Goal: Task Accomplishment & Management: Use online tool/utility

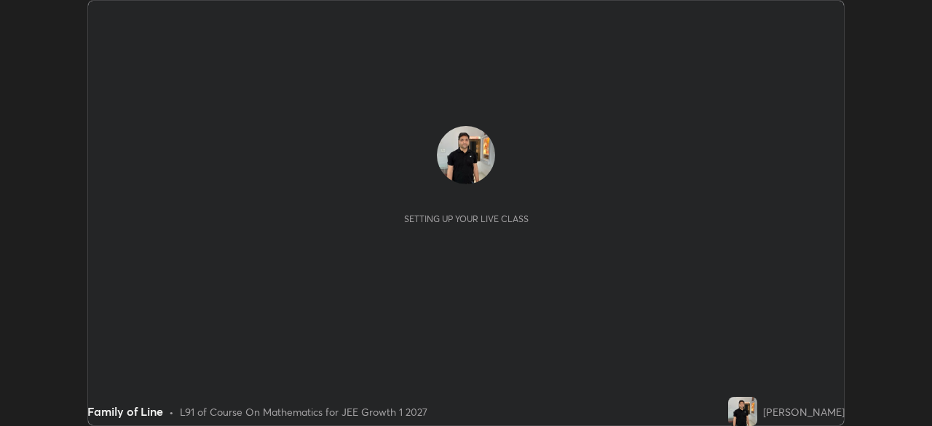
scroll to position [426, 931]
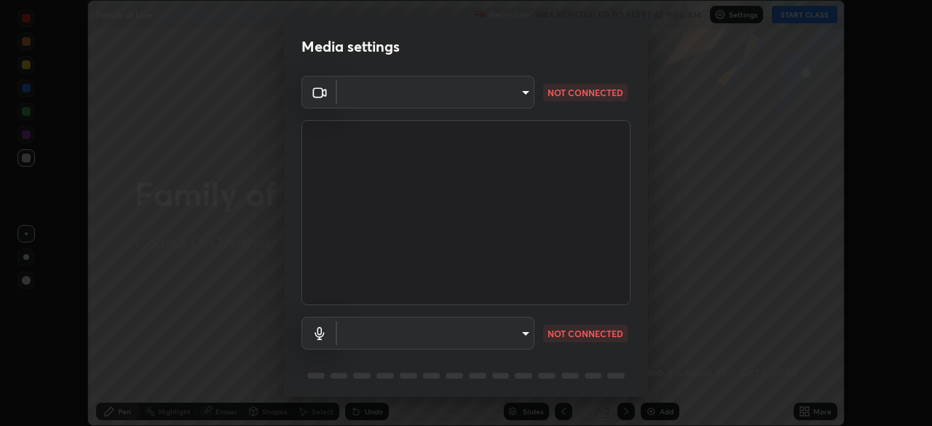
type input "1f9a14f4e709457ebf112205797e18a3e67481265364eba5019e6b99b7ce7553"
type input "default"
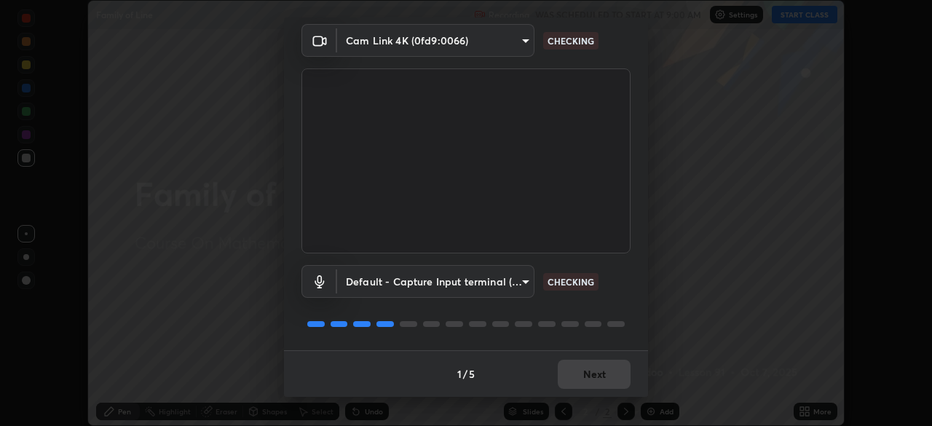
scroll to position [51, 0]
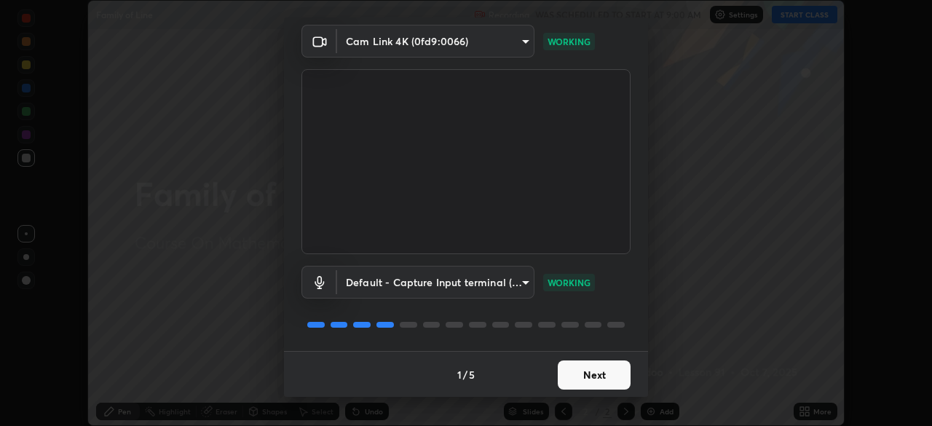
click at [607, 370] on button "Next" at bounding box center [594, 374] width 73 height 29
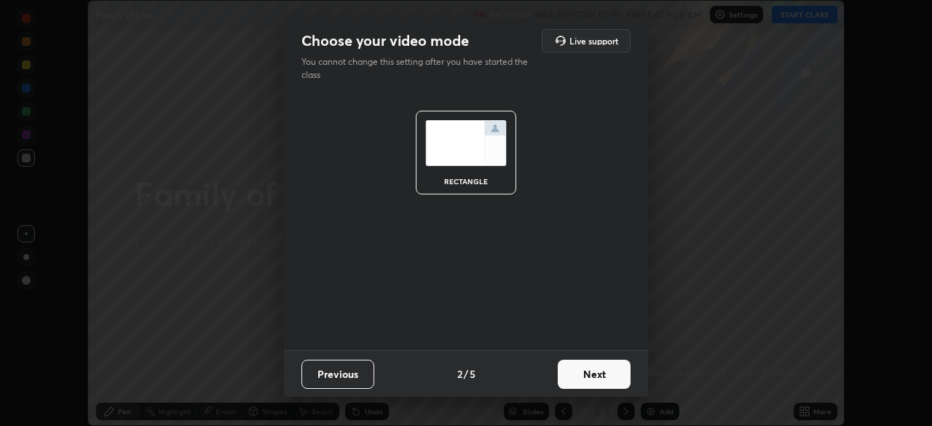
scroll to position [0, 0]
click at [608, 373] on button "Next" at bounding box center [594, 374] width 73 height 29
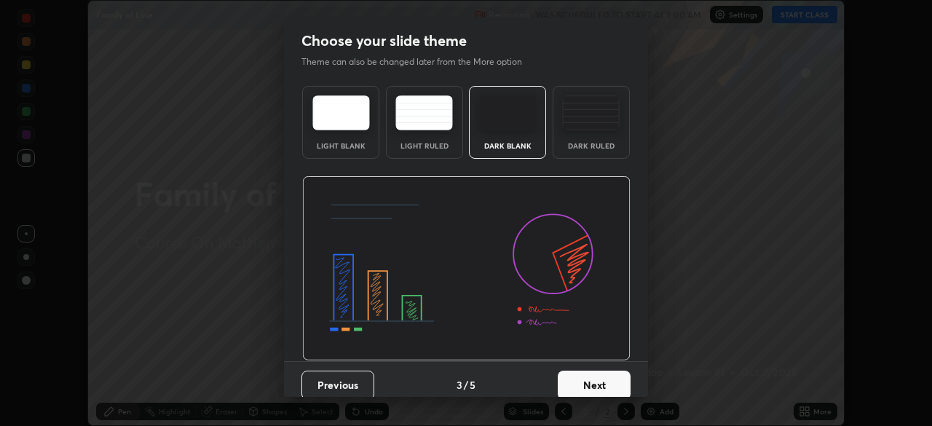
click at [611, 374] on button "Next" at bounding box center [594, 385] width 73 height 29
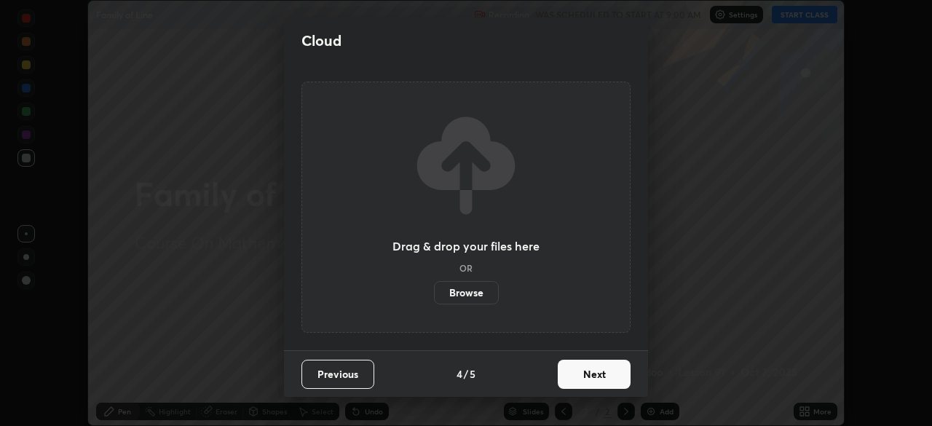
click at [613, 373] on button "Next" at bounding box center [594, 374] width 73 height 29
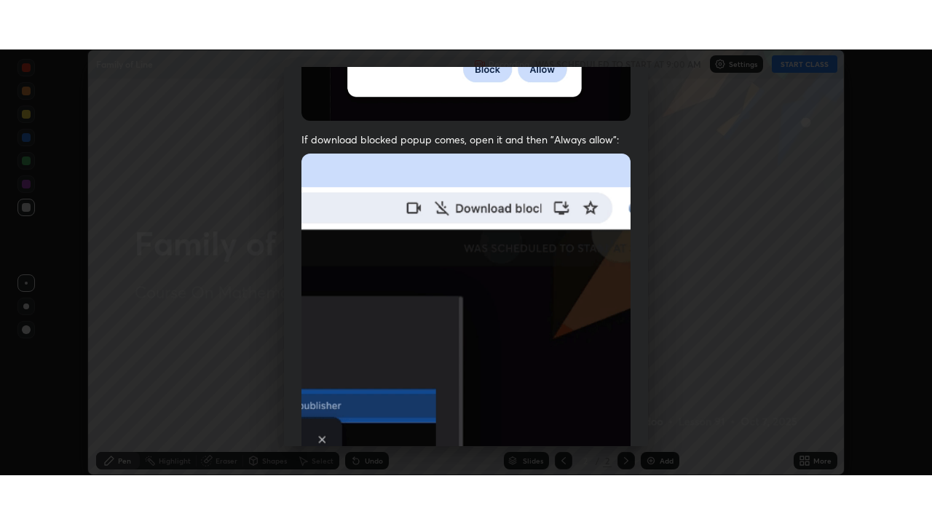
scroll to position [349, 0]
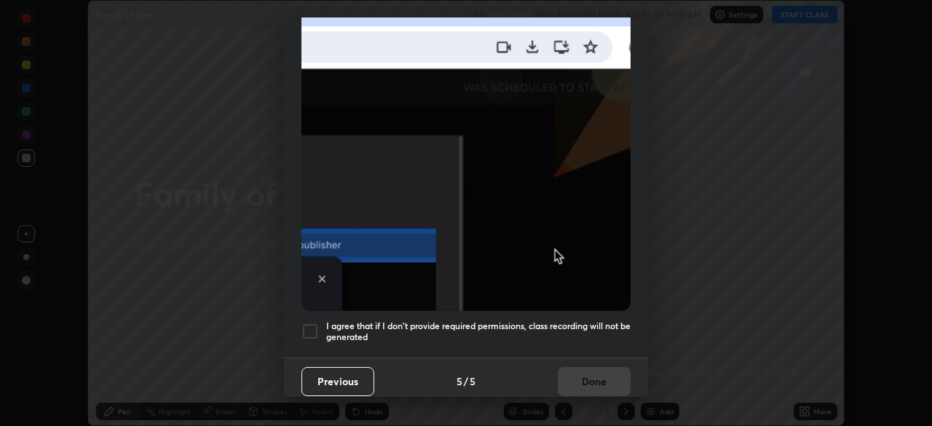
click at [310, 323] on div at bounding box center [309, 331] width 17 height 17
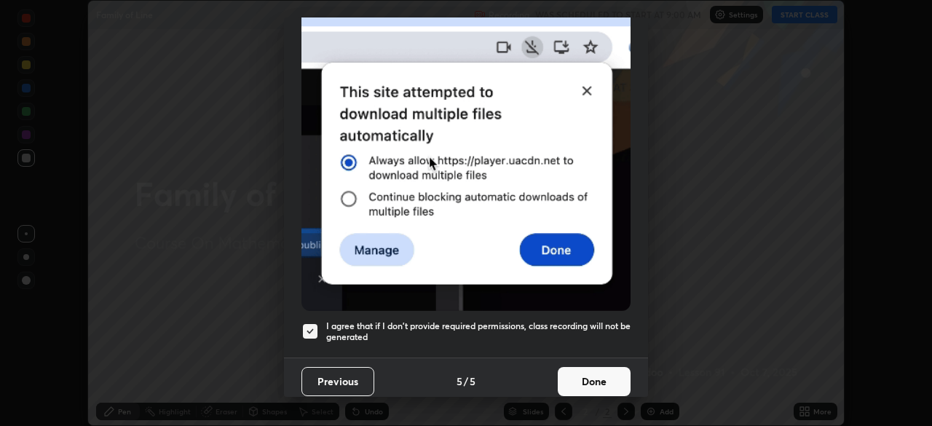
click at [577, 376] on button "Done" at bounding box center [594, 381] width 73 height 29
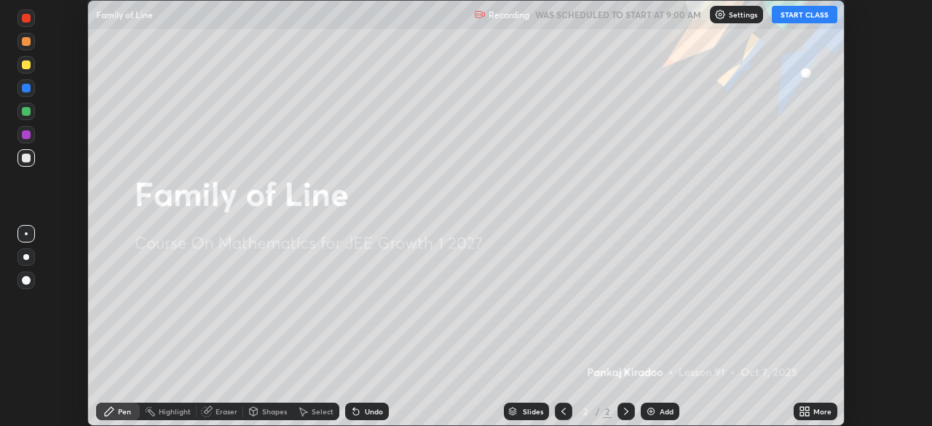
click at [807, 414] on icon at bounding box center [807, 414] width 4 height 4
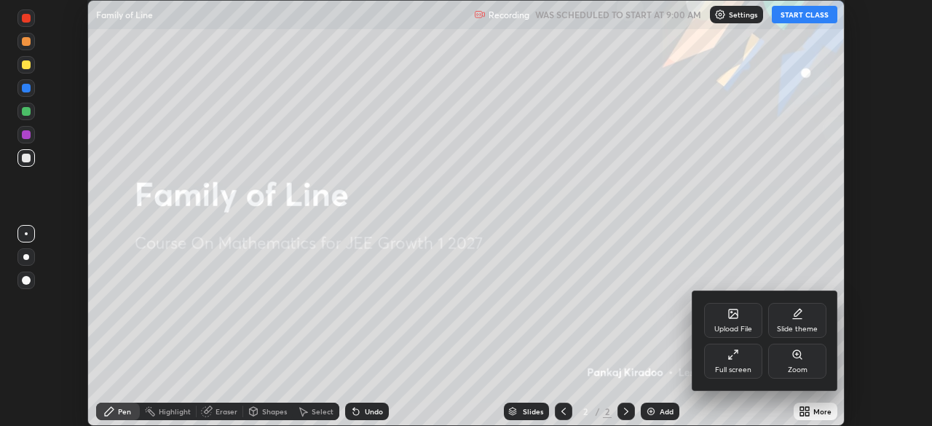
click at [739, 364] on div "Full screen" at bounding box center [733, 361] width 58 height 35
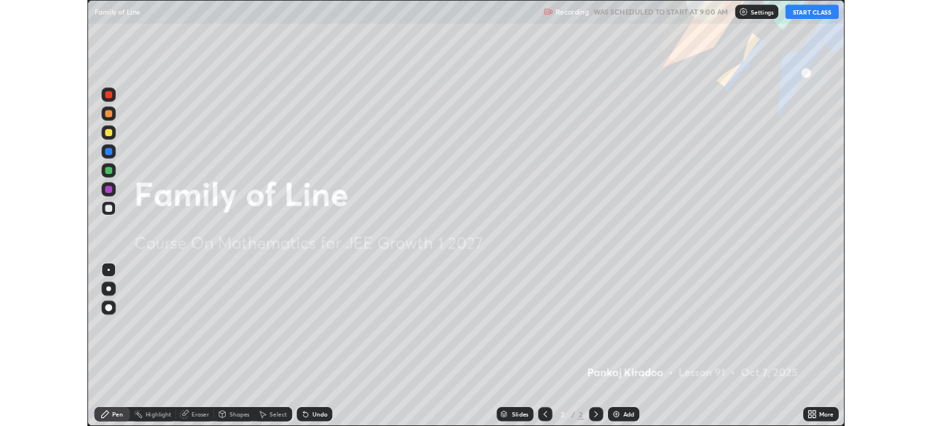
scroll to position [524, 932]
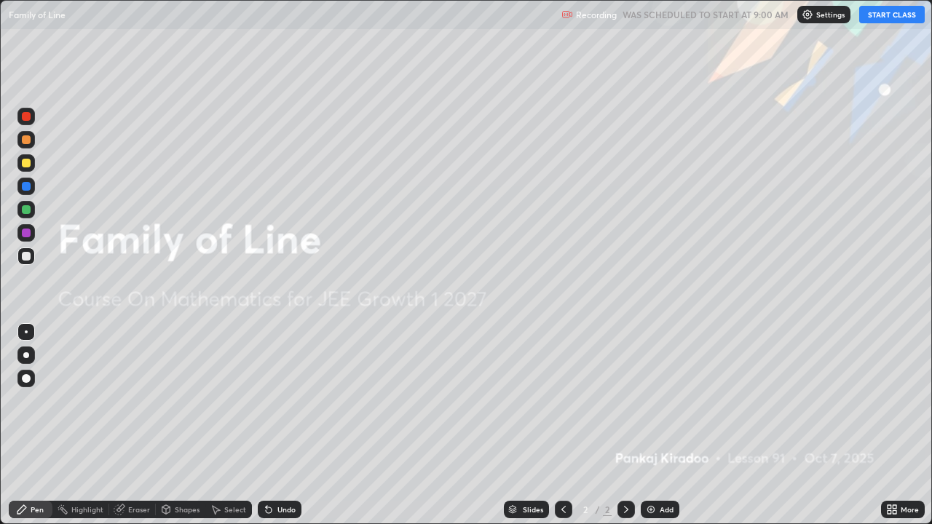
click at [885, 9] on button "START CLASS" at bounding box center [892, 14] width 66 height 17
click at [662, 425] on div "Add" at bounding box center [667, 509] width 14 height 7
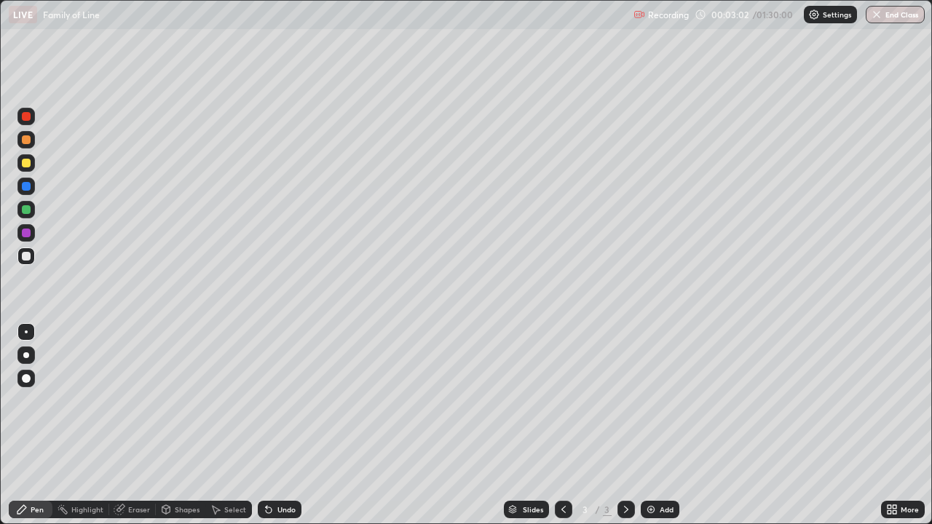
click at [30, 166] on div at bounding box center [26, 163] width 9 height 9
click at [272, 425] on icon at bounding box center [269, 510] width 12 height 12
click at [271, 425] on icon at bounding box center [269, 510] width 12 height 12
click at [269, 425] on icon at bounding box center [269, 510] width 12 height 12
click at [667, 425] on div "Add" at bounding box center [667, 509] width 14 height 7
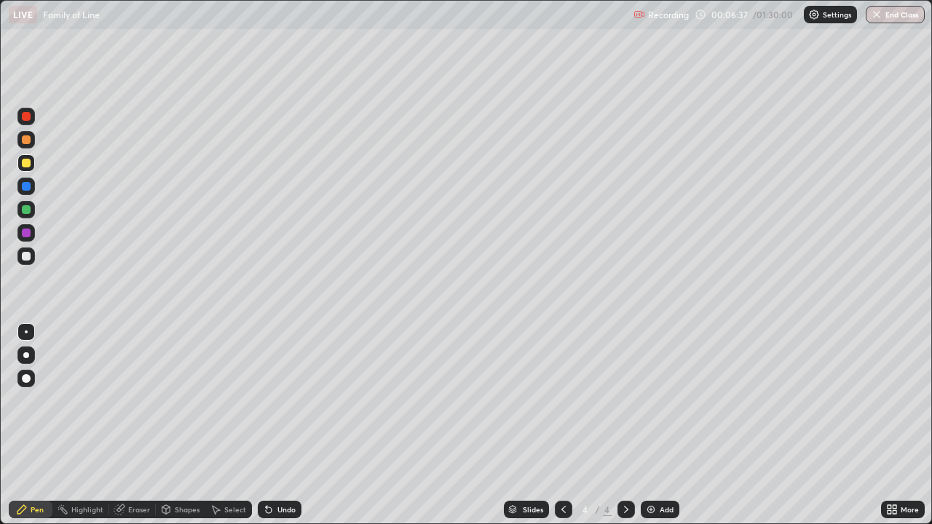
click at [26, 164] on div at bounding box center [26, 163] width 9 height 9
click at [277, 425] on div "Undo" at bounding box center [286, 509] width 18 height 7
click at [26, 213] on div at bounding box center [26, 209] width 9 height 9
click at [266, 425] on icon at bounding box center [269, 511] width 6 height 6
click at [266, 425] on icon at bounding box center [266, 506] width 1 height 1
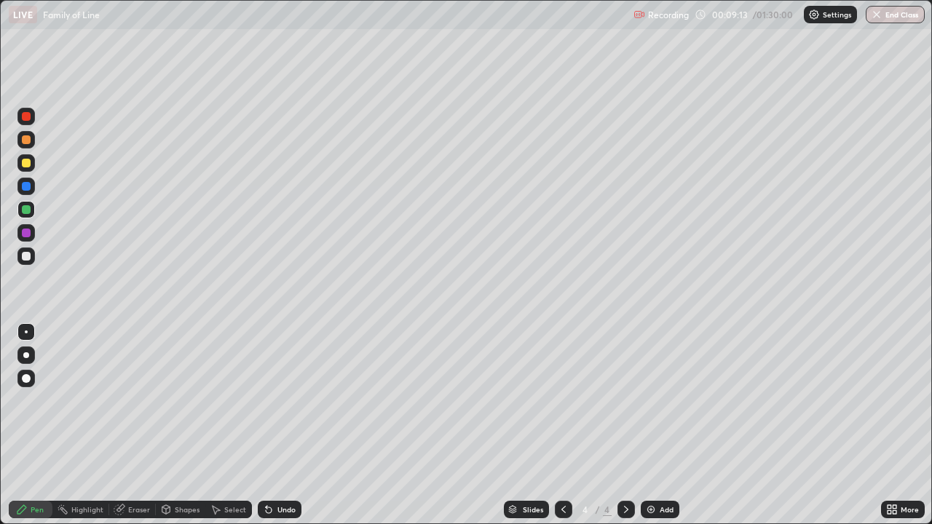
click at [266, 425] on icon at bounding box center [269, 511] width 6 height 6
click at [0, 350] on div "Setting up your live class" at bounding box center [466, 262] width 932 height 524
click at [351, 425] on div "Slides 4 / 4 Add" at bounding box center [591, 509] width 580 height 29
click at [350, 425] on div "Slides 4 / 4 Add" at bounding box center [591, 509] width 580 height 29
click at [347, 425] on div "Slides 4 / 4 Add" at bounding box center [591, 509] width 580 height 29
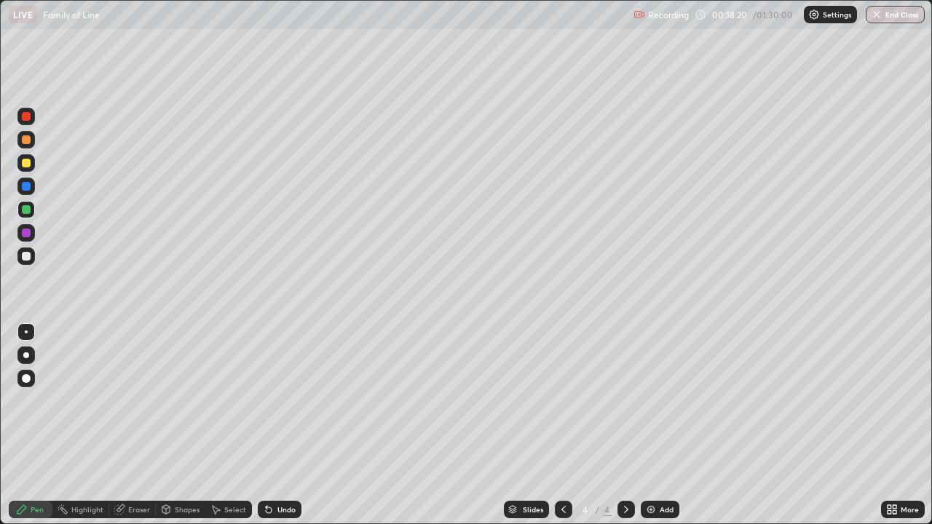
click at [664, 425] on div "Add" at bounding box center [667, 509] width 14 height 7
click at [28, 166] on div at bounding box center [26, 163] width 9 height 9
click at [662, 425] on div "Add" at bounding box center [667, 509] width 14 height 7
click at [568, 425] on div at bounding box center [563, 509] width 17 height 17
click at [28, 255] on div at bounding box center [26, 256] width 9 height 9
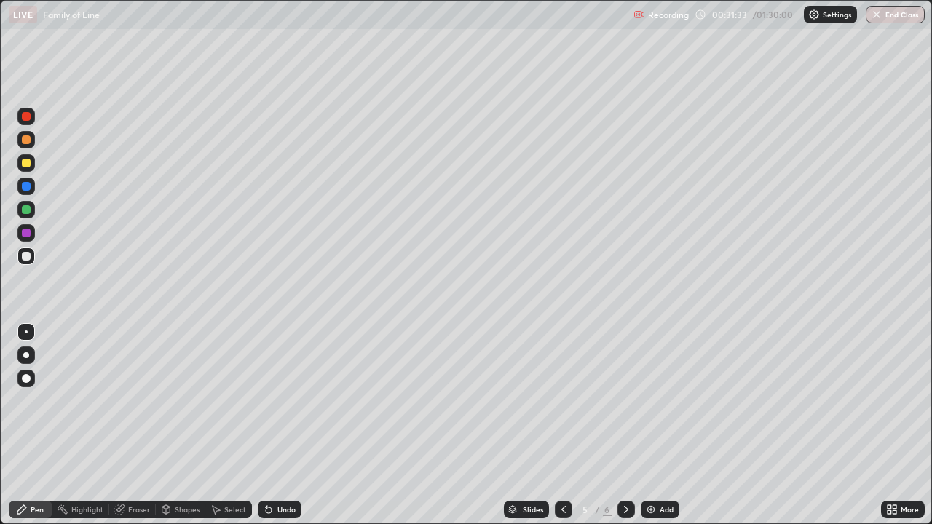
click at [669, 425] on div "Add" at bounding box center [667, 509] width 14 height 7
click at [25, 162] on div at bounding box center [26, 163] width 9 height 9
click at [33, 216] on div at bounding box center [25, 209] width 17 height 23
click at [186, 425] on div "Shapes" at bounding box center [181, 509] width 50 height 17
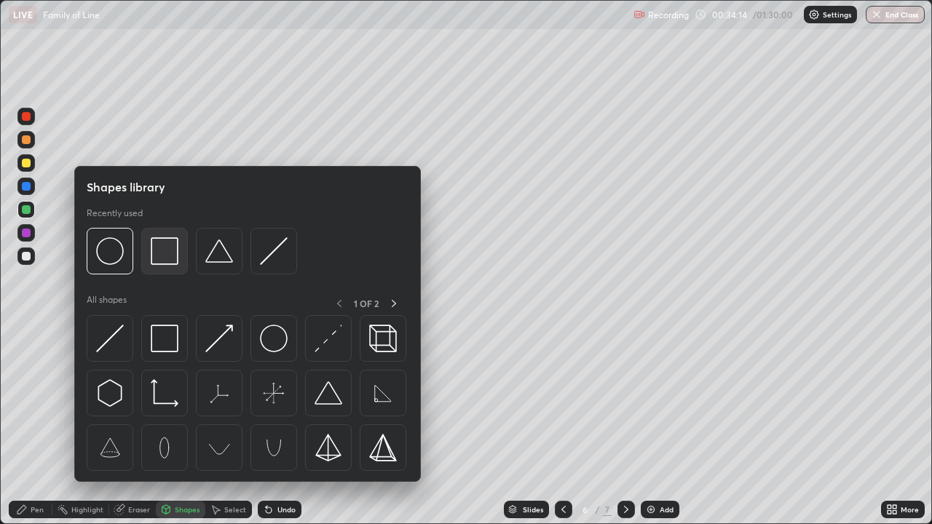
click at [162, 264] on img at bounding box center [165, 251] width 28 height 28
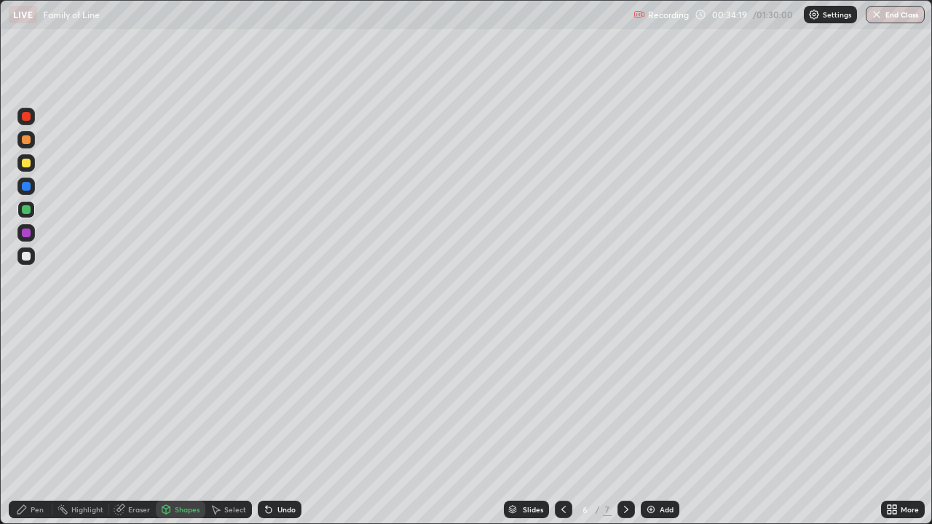
click at [36, 425] on div "Pen" at bounding box center [37, 509] width 13 height 7
click at [651, 425] on img at bounding box center [651, 510] width 12 height 12
click at [27, 165] on div at bounding box center [26, 163] width 9 height 9
click at [27, 210] on div at bounding box center [26, 209] width 9 height 9
click at [266, 425] on icon at bounding box center [266, 506] width 1 height 1
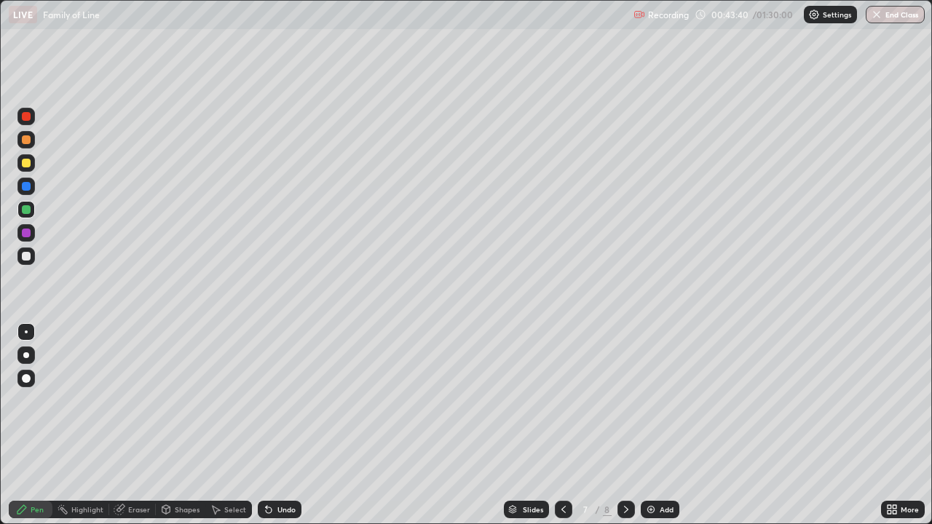
click at [660, 425] on div "Add" at bounding box center [667, 509] width 14 height 7
click at [26, 164] on div at bounding box center [26, 163] width 9 height 9
click at [273, 425] on div "Undo" at bounding box center [280, 509] width 44 height 17
click at [661, 425] on div "Add" at bounding box center [667, 509] width 14 height 7
click at [568, 425] on div at bounding box center [562, 509] width 17 height 17
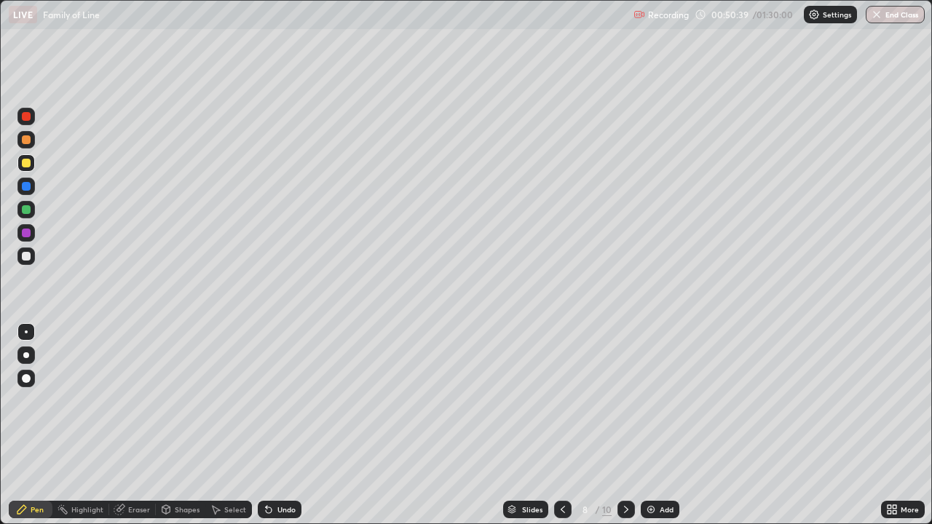
click at [655, 425] on img at bounding box center [651, 510] width 12 height 12
click at [29, 259] on div at bounding box center [26, 256] width 9 height 9
click at [29, 141] on div at bounding box center [26, 139] width 9 height 9
click at [277, 425] on div "Undo" at bounding box center [286, 509] width 18 height 7
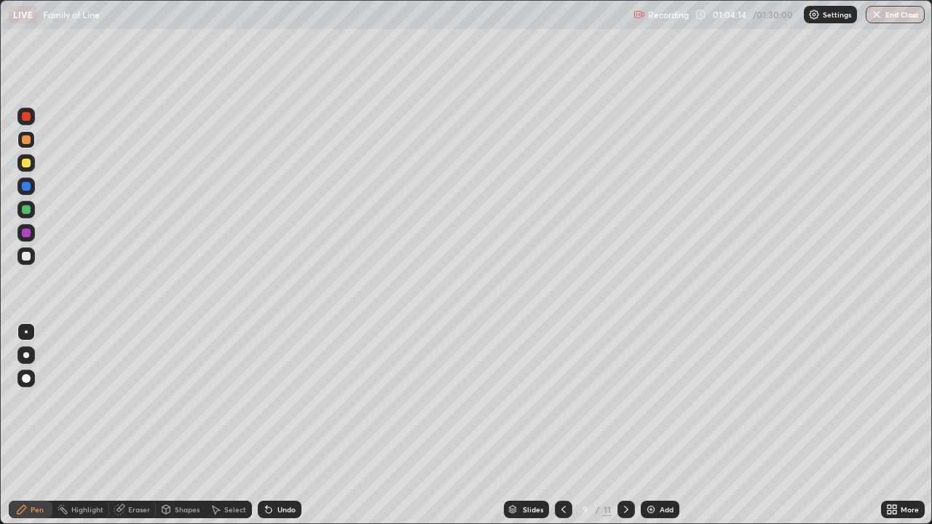
click at [655, 425] on img at bounding box center [651, 510] width 12 height 12
click at [28, 167] on div at bounding box center [26, 163] width 9 height 9
click at [272, 425] on icon at bounding box center [269, 510] width 12 height 12
click at [186, 425] on div "Shapes" at bounding box center [181, 509] width 50 height 17
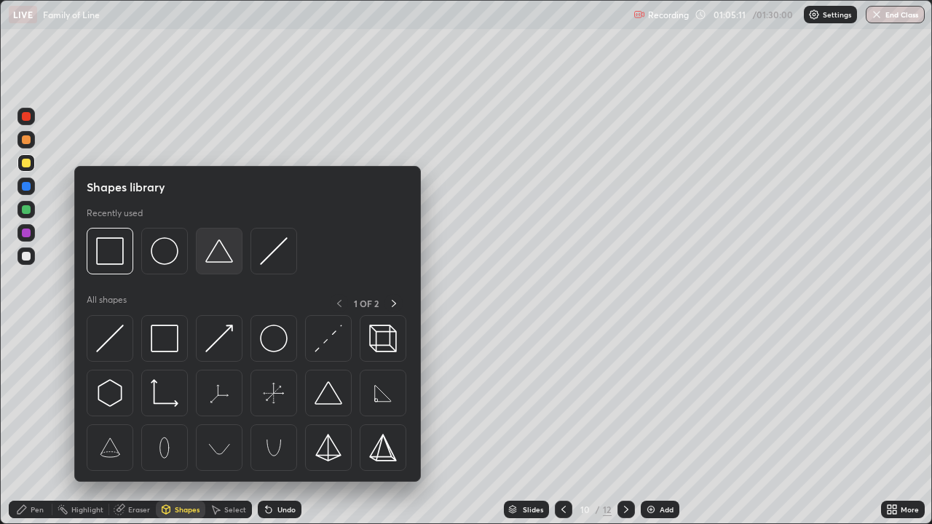
click at [222, 268] on div at bounding box center [219, 251] width 47 height 47
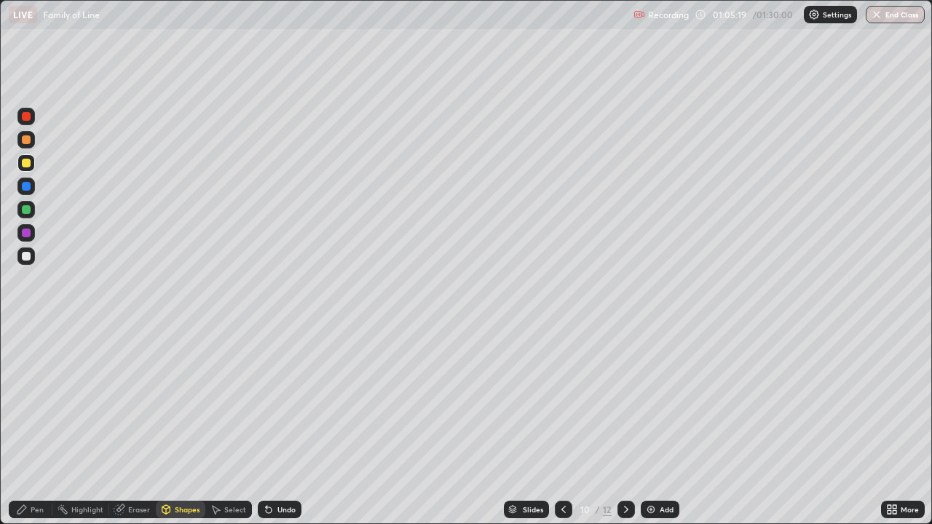
click at [40, 425] on div "Pen" at bounding box center [37, 509] width 13 height 7
click at [283, 425] on div "Undo" at bounding box center [286, 509] width 18 height 7
click at [282, 425] on div "Undo" at bounding box center [286, 509] width 18 height 7
click at [24, 259] on div at bounding box center [26, 256] width 9 height 9
click at [889, 15] on button "End Class" at bounding box center [895, 14] width 59 height 17
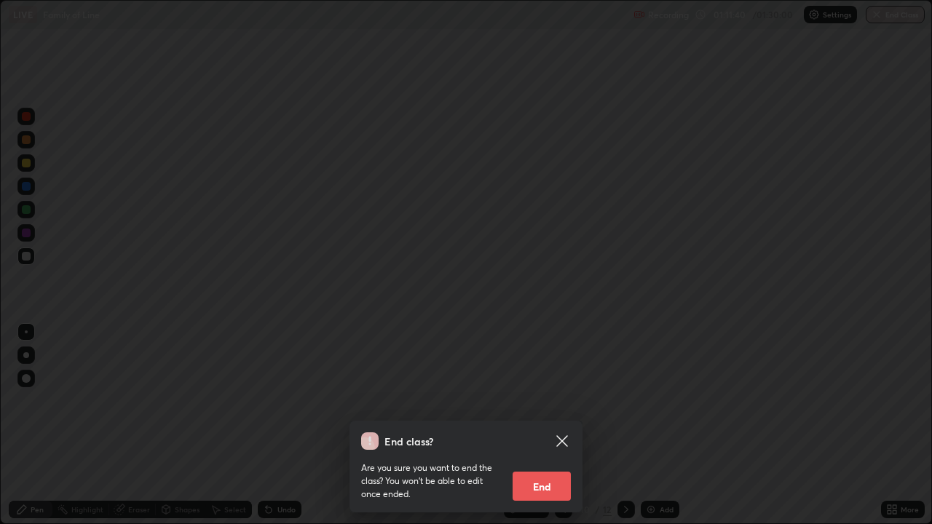
click at [549, 425] on button "End" at bounding box center [542, 486] width 58 height 29
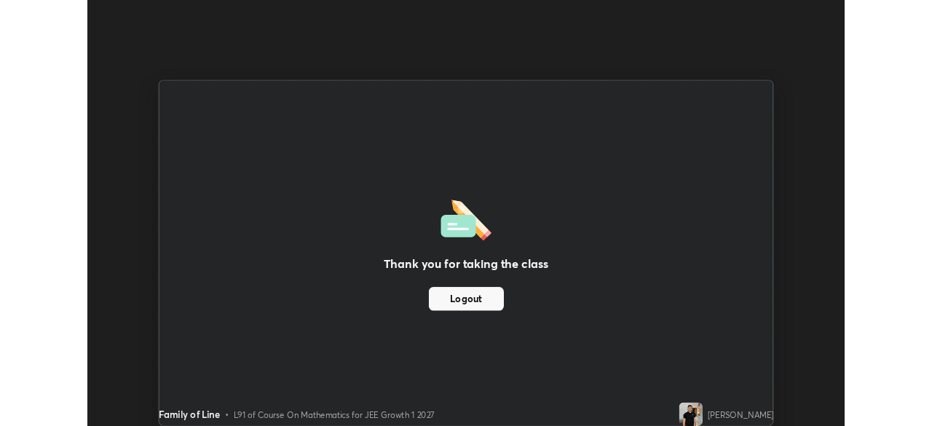
scroll to position [72391, 71884]
